Goal: Transaction & Acquisition: Subscribe to service/newsletter

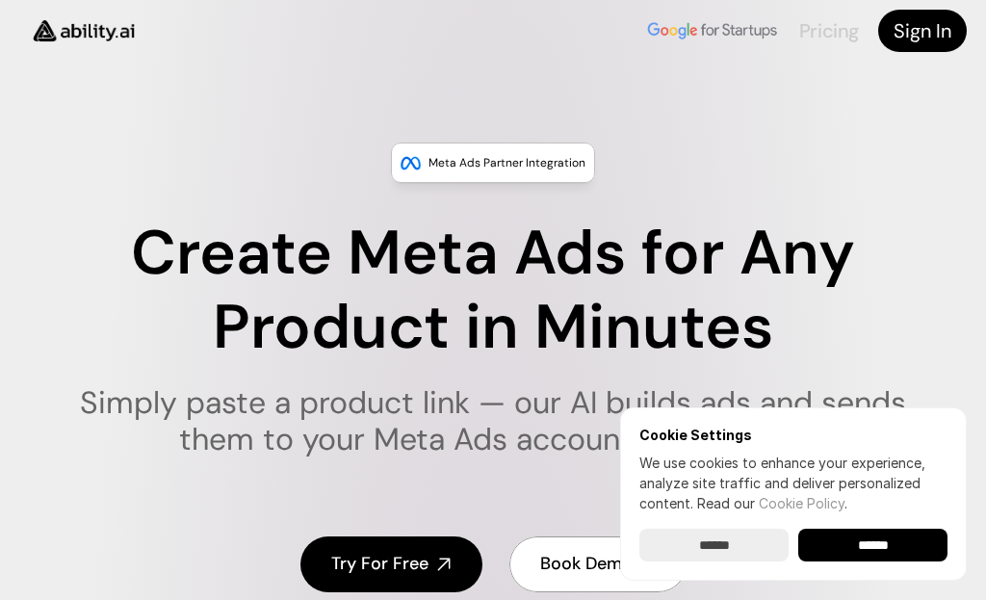
click at [837, 32] on link "Pricing" at bounding box center [830, 30] width 60 height 25
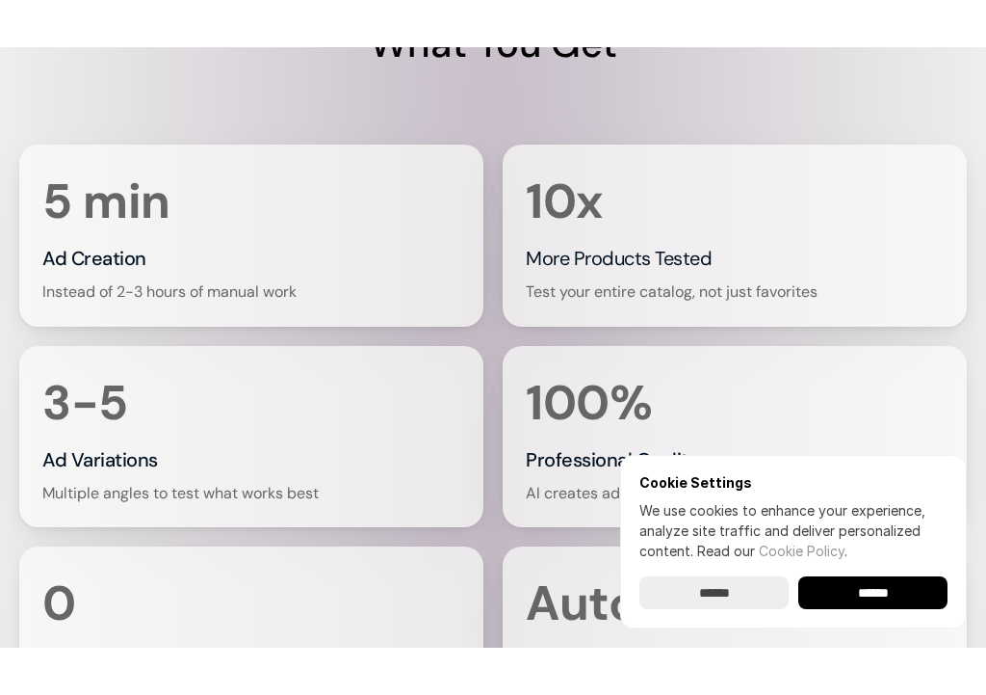
scroll to position [3305, 0]
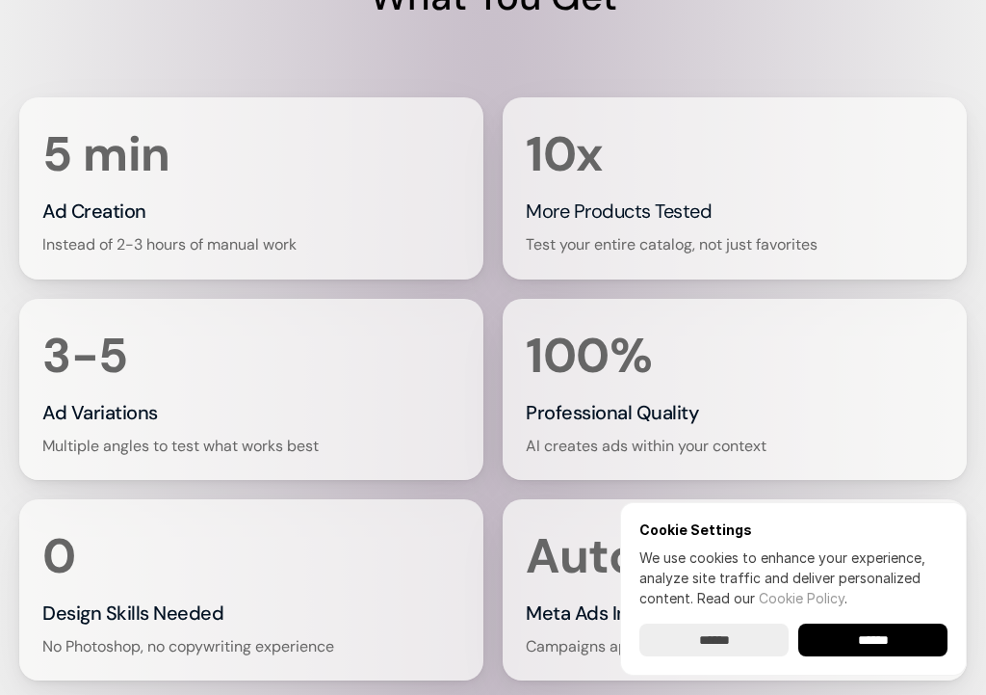
click at [54, 438] on p "Multiple angles to test what works best" at bounding box center [180, 445] width 276 height 21
click at [878, 599] on input "******" at bounding box center [873, 639] width 149 height 33
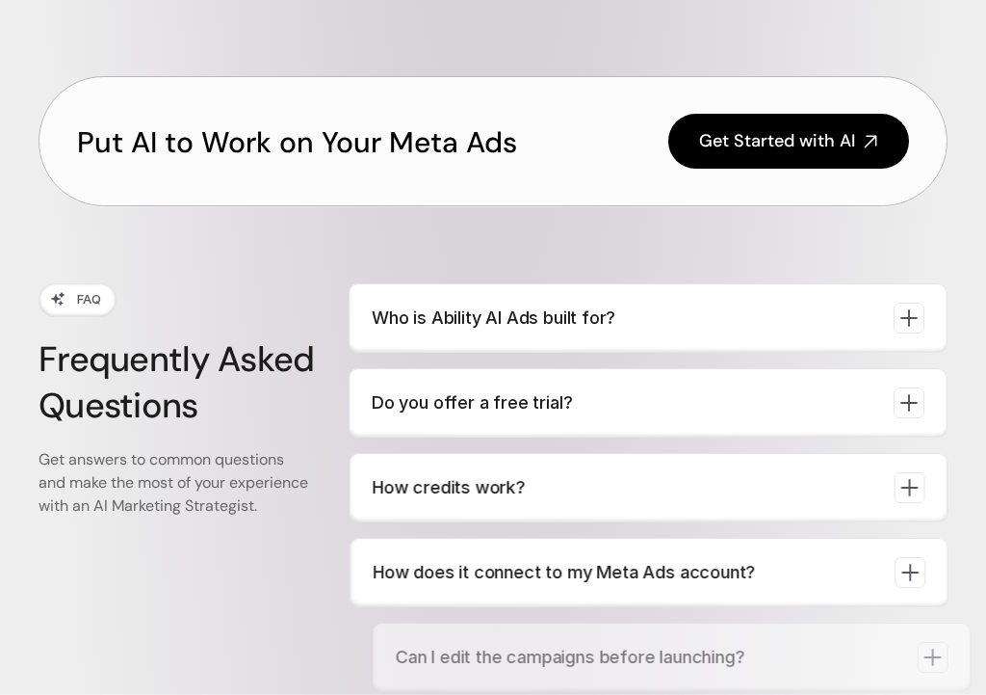
scroll to position [6048, 0]
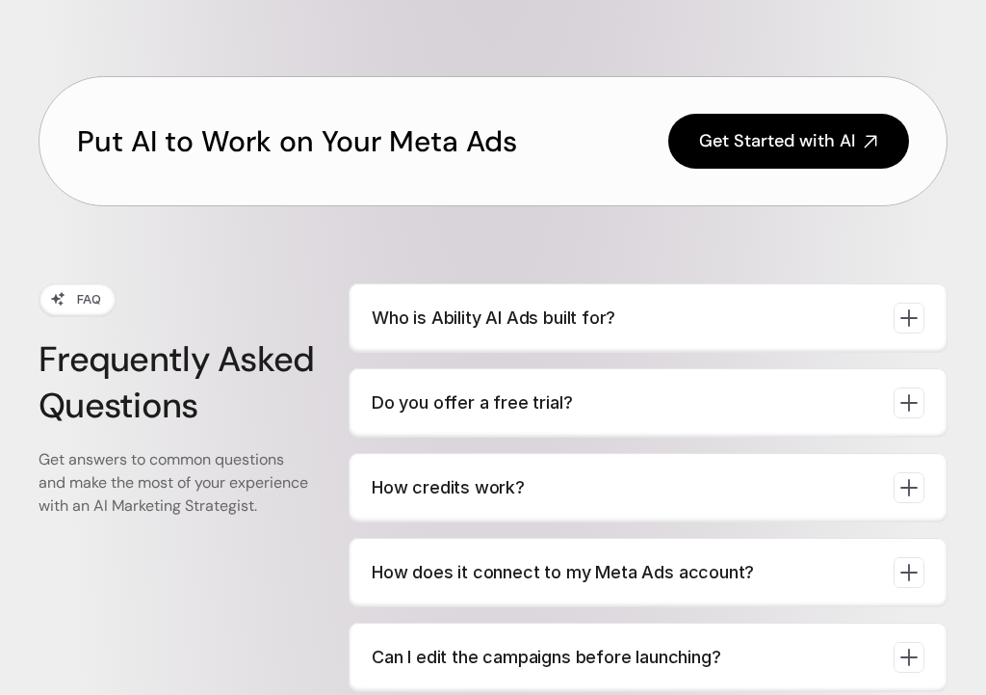
click at [905, 310] on icon at bounding box center [909, 317] width 27 height 27
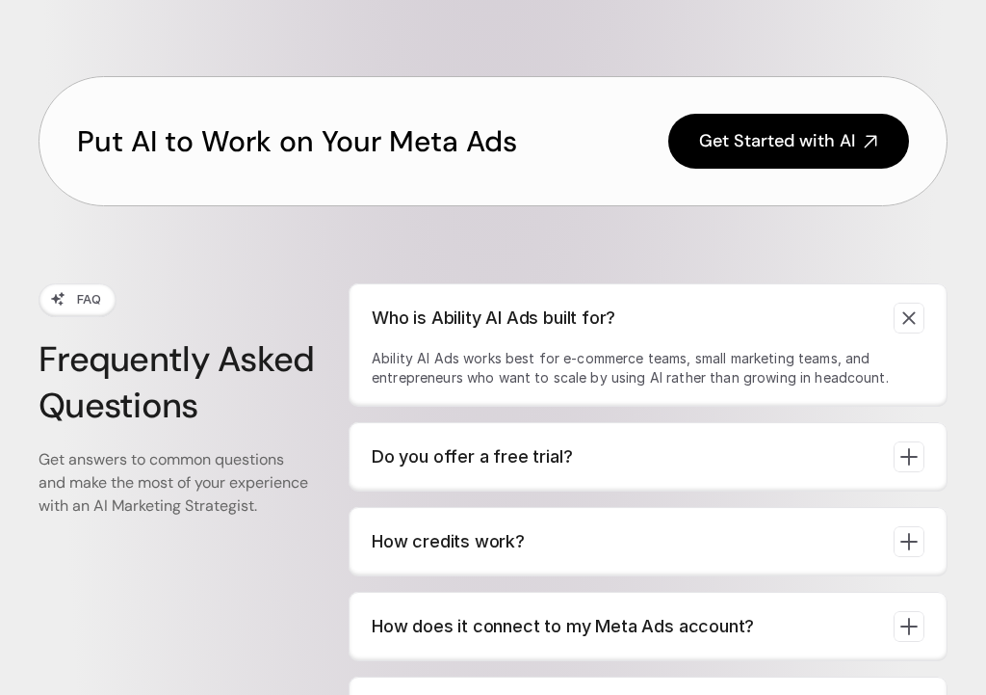
click at [913, 345] on div "Who is Ability AI Ads built for? Ability AI Ads works best for e-commerce teams…" at bounding box center [648, 344] width 599 height 123
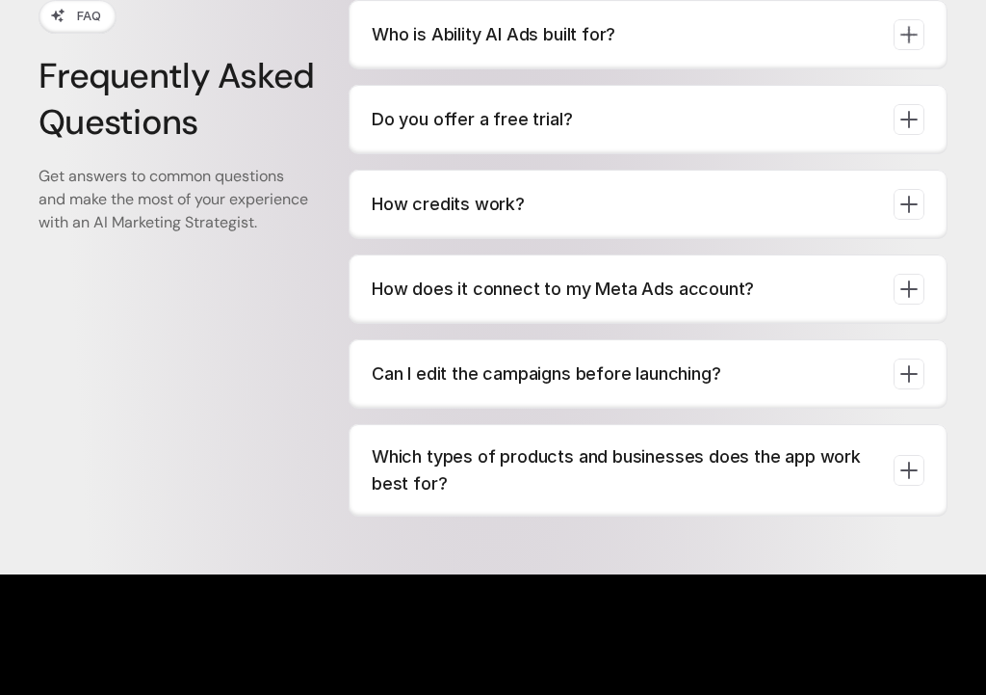
scroll to position [6331, 0]
click at [896, 359] on div at bounding box center [909, 373] width 31 height 31
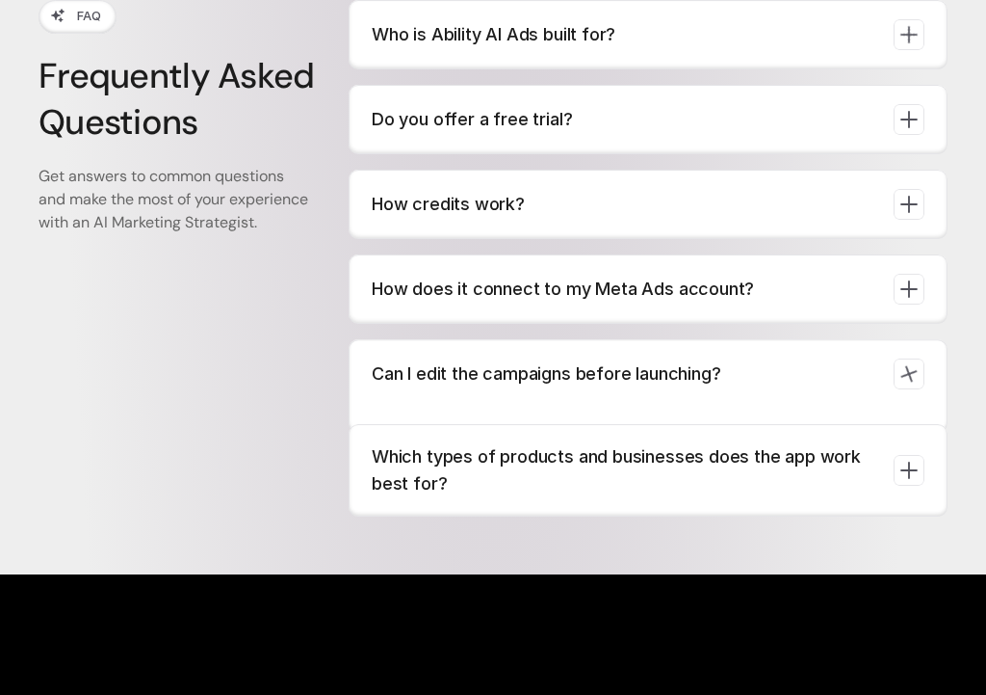
click at [894, 360] on div at bounding box center [909, 373] width 31 height 31
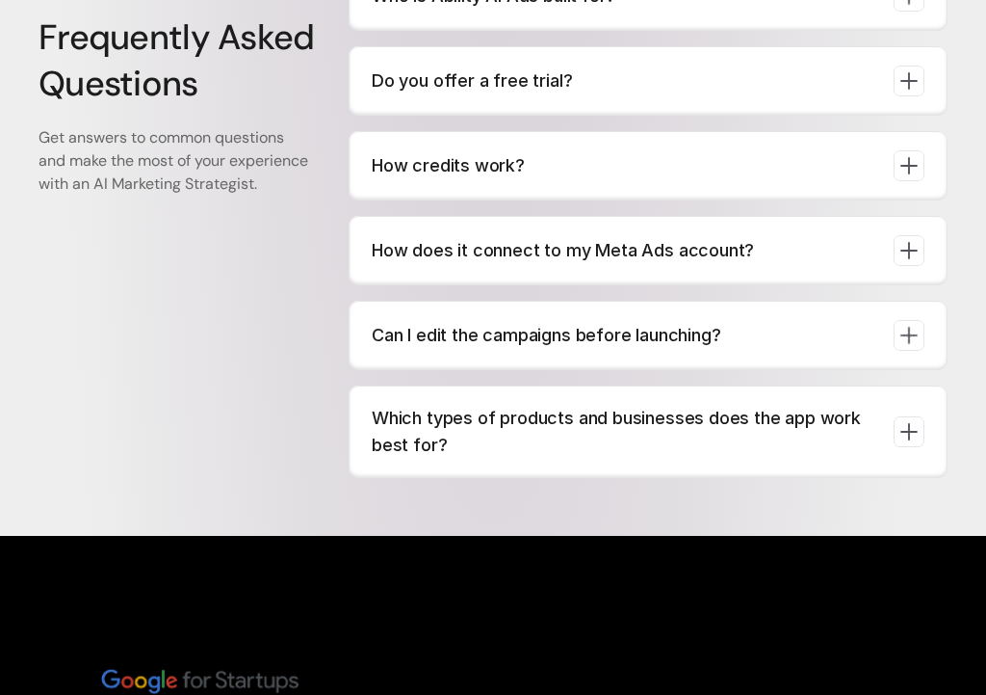
scroll to position [6391, 0]
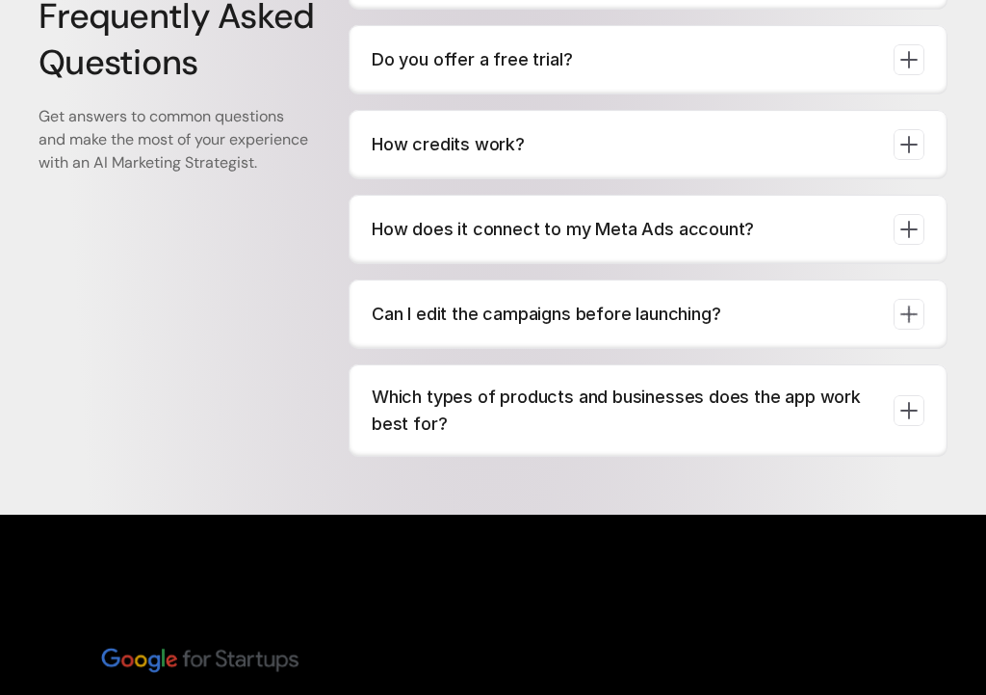
click at [907, 395] on div at bounding box center [909, 410] width 31 height 31
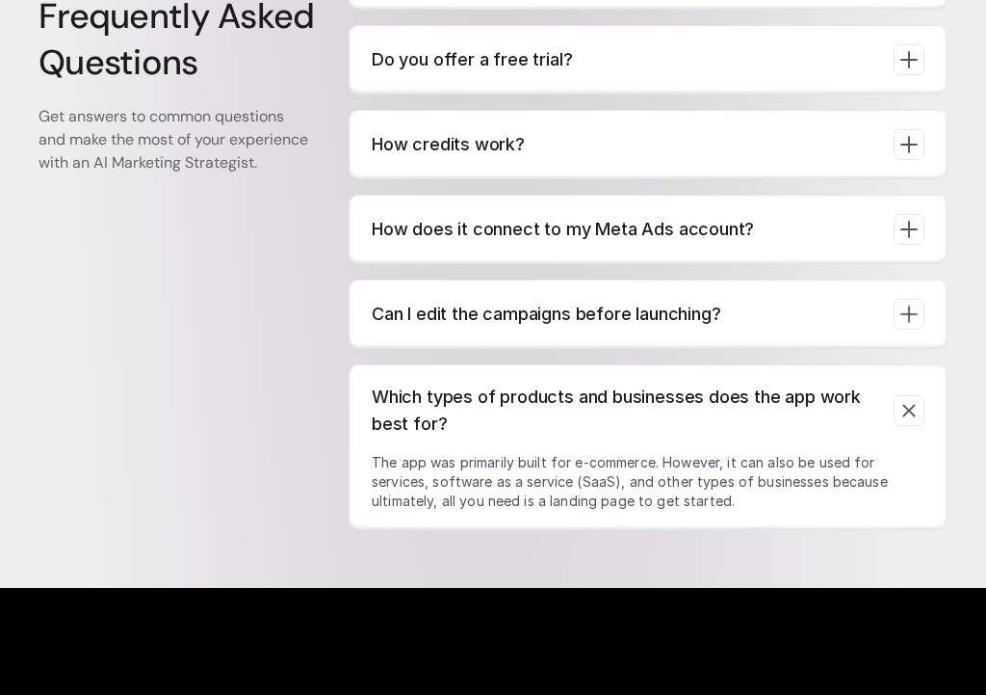
click at [903, 429] on div "Which types of products and businesses does the app work best for? The app was …" at bounding box center [648, 447] width 599 height 166
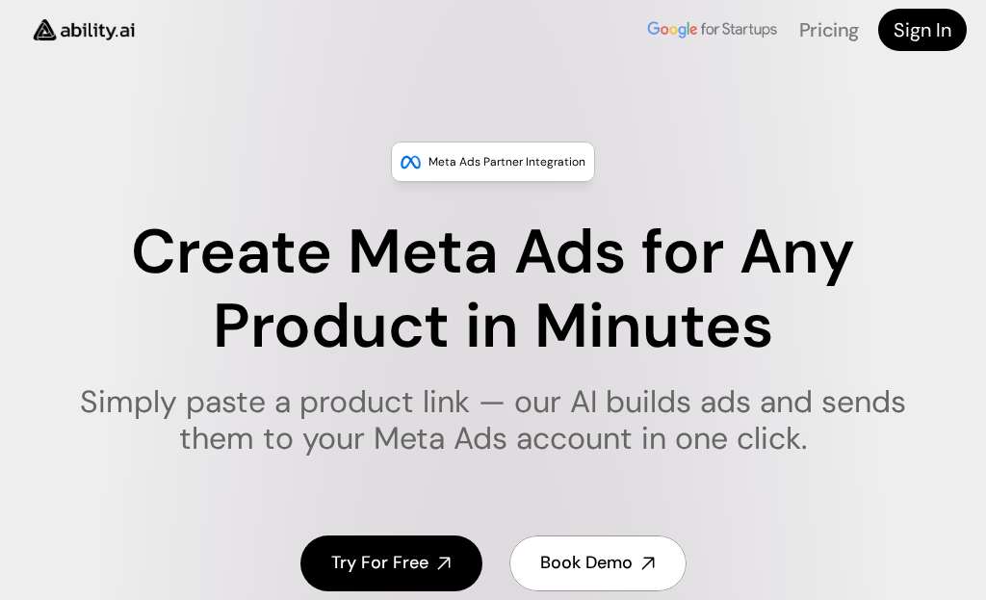
scroll to position [0, 0]
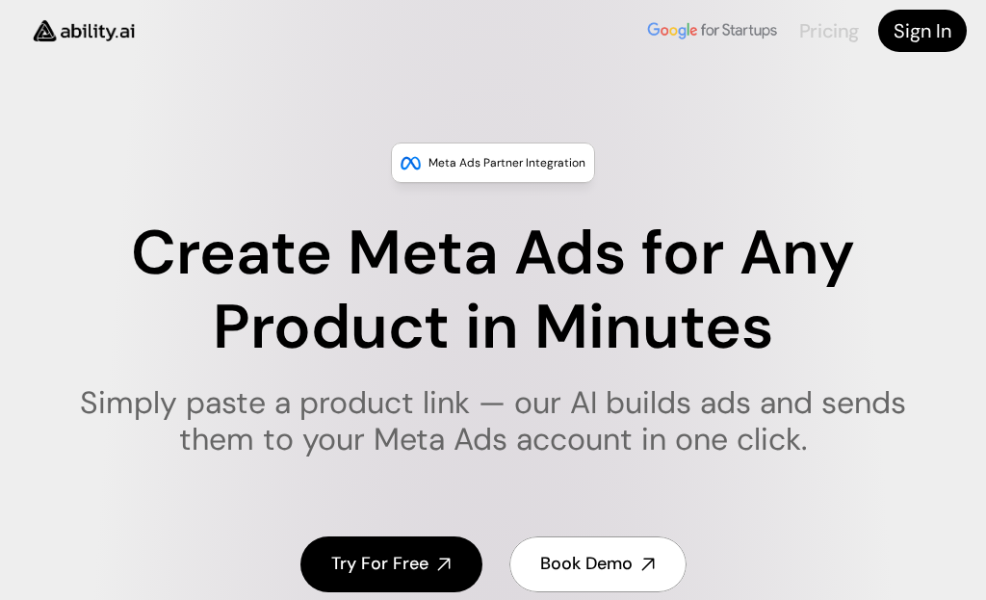
click at [825, 35] on link "Pricing" at bounding box center [830, 30] width 60 height 25
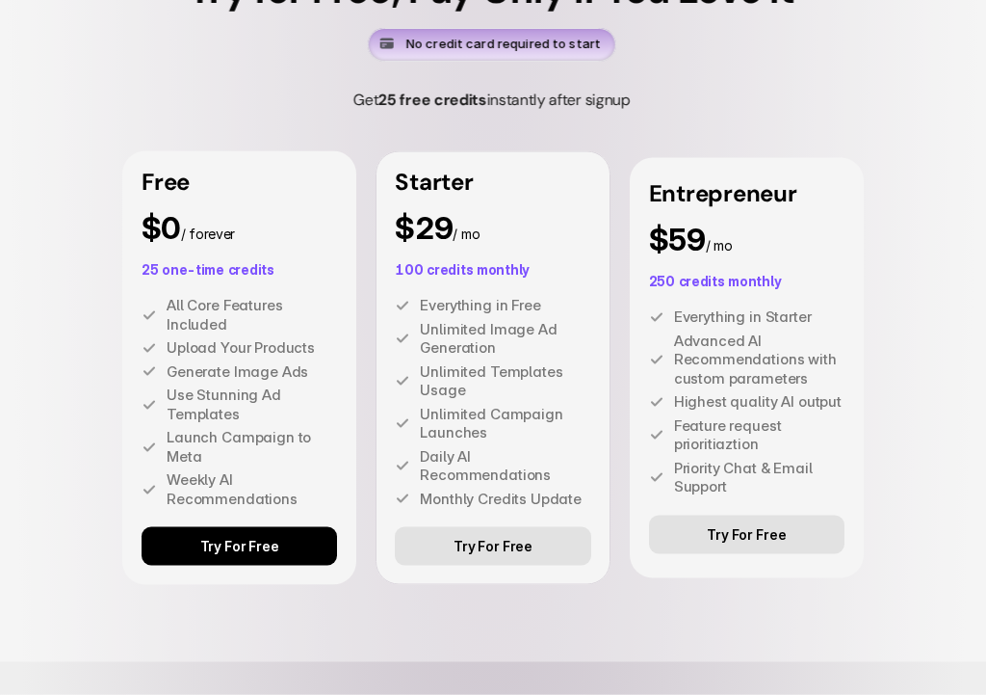
scroll to position [4716, 0]
click at [177, 543] on link "Try For Free" at bounding box center [240, 545] width 196 height 39
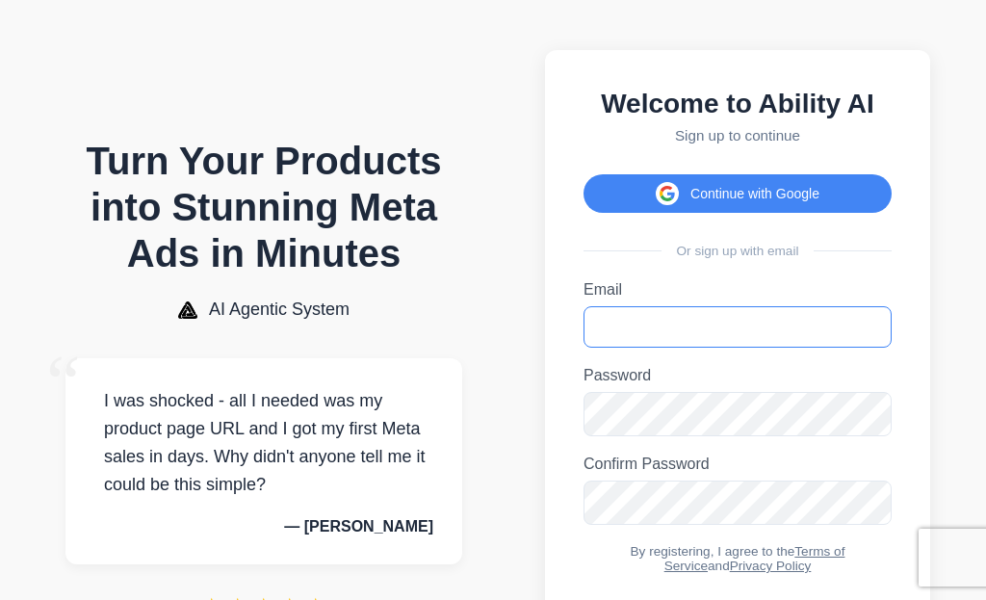
click at [793, 348] on input "Email" at bounding box center [738, 326] width 308 height 41
click at [799, 348] on input "Email" at bounding box center [738, 326] width 308 height 41
type input "**********"
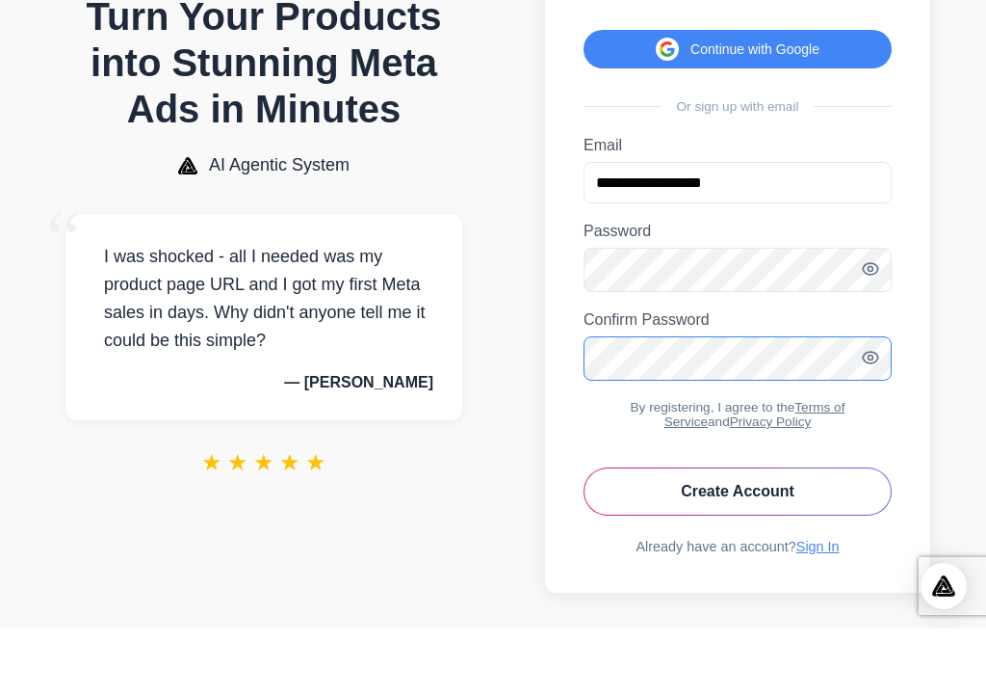
scroll to position [84, 0]
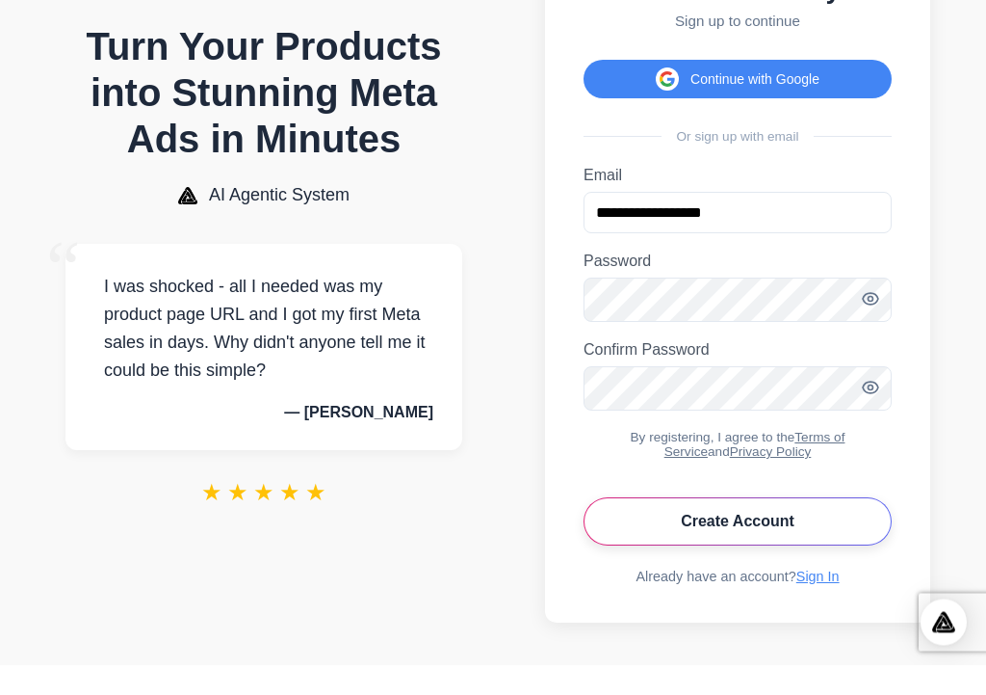
click at [779, 541] on button "Create Account" at bounding box center [738, 552] width 308 height 48
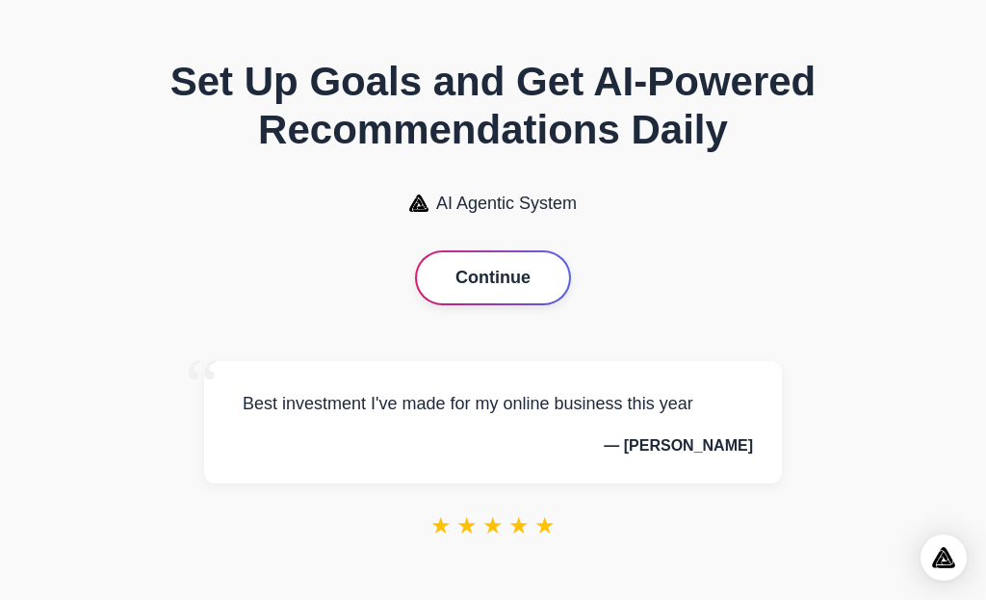
click at [514, 284] on button "Continue" at bounding box center [493, 277] width 152 height 51
